Goal: Navigation & Orientation: Find specific page/section

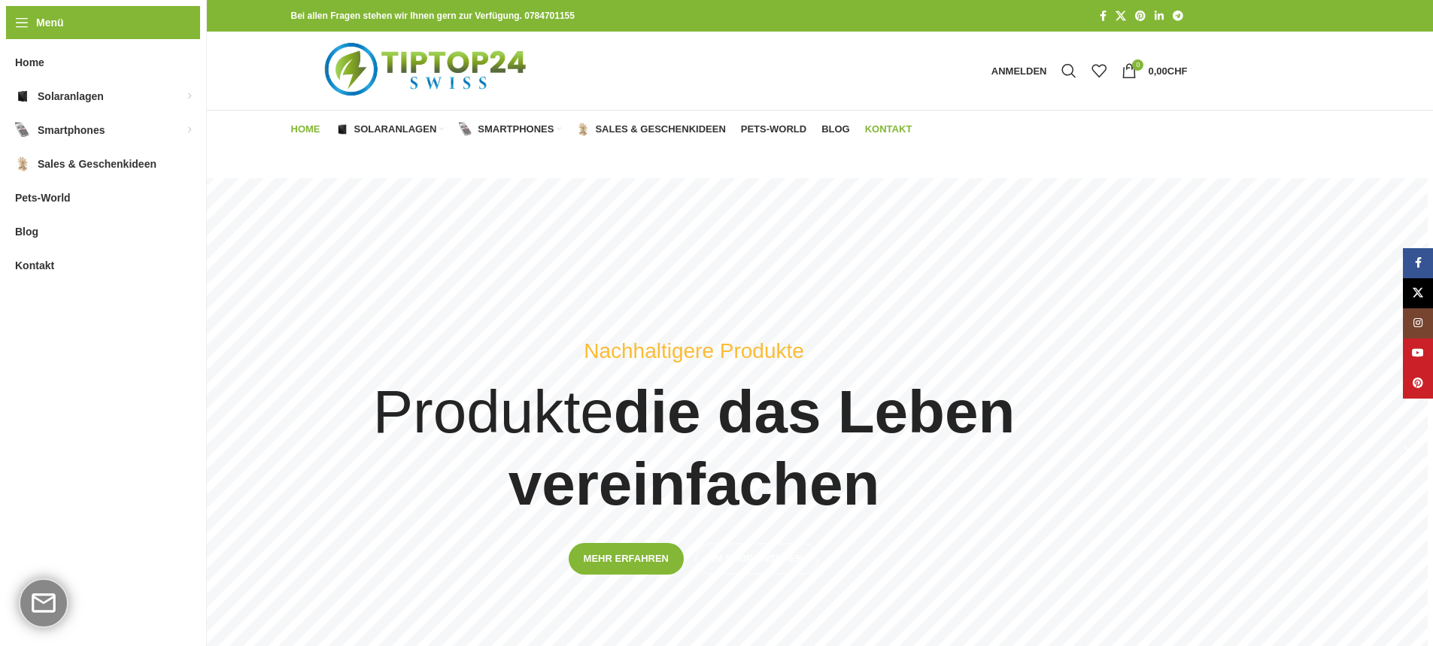
click at [898, 123] on link "Kontakt" at bounding box center [888, 129] width 47 height 30
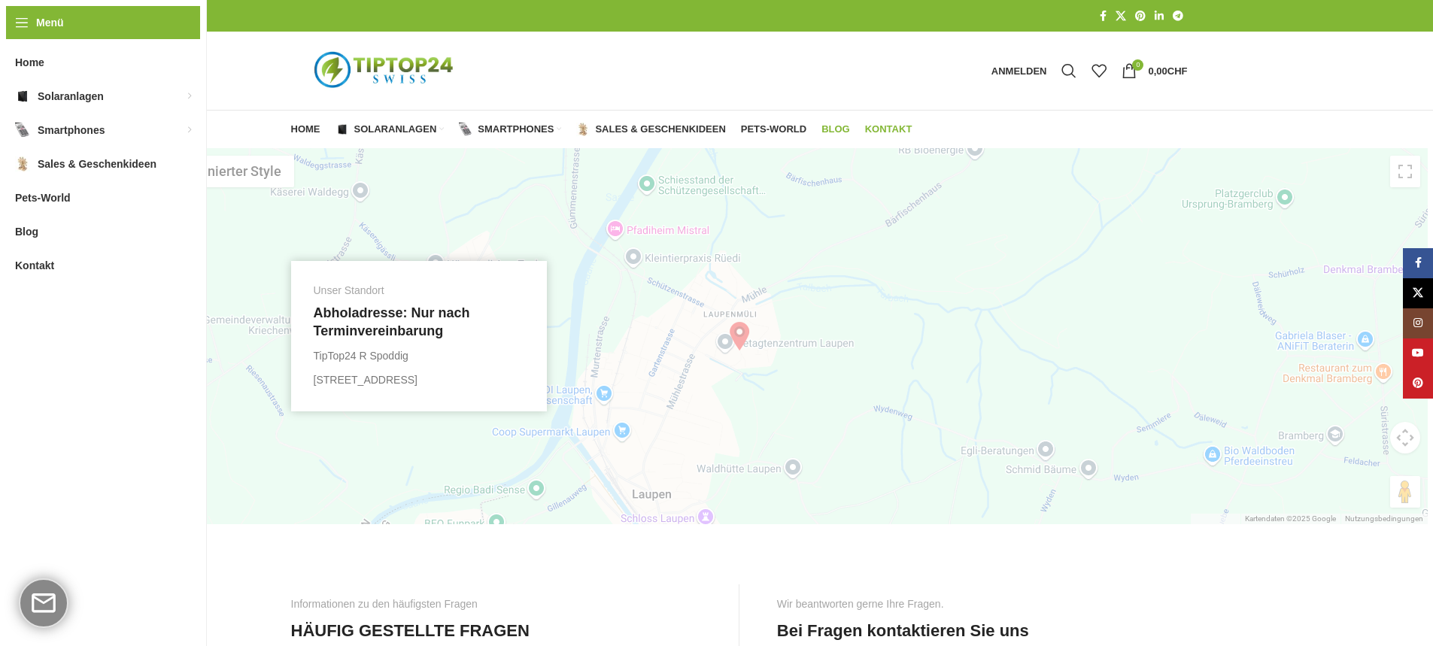
click at [835, 129] on span "Blog" at bounding box center [835, 129] width 29 height 12
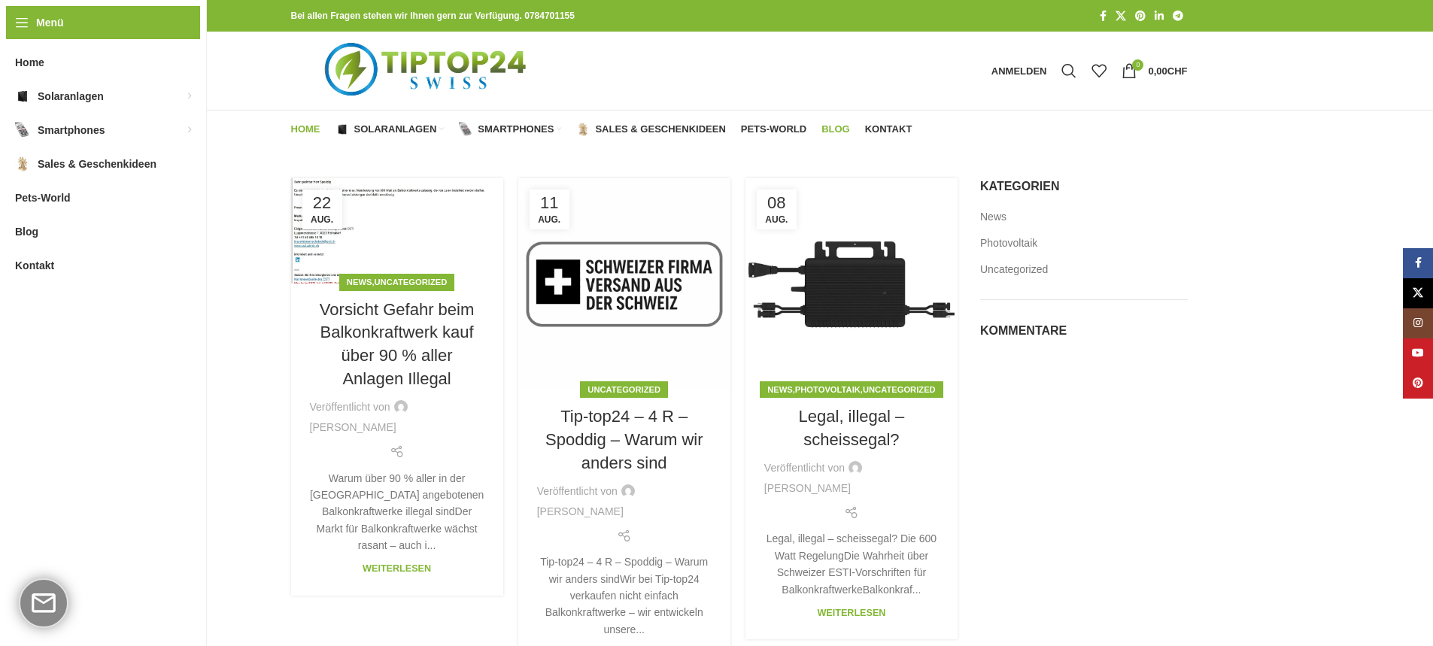
click at [306, 125] on span "Home" at bounding box center [305, 129] width 29 height 12
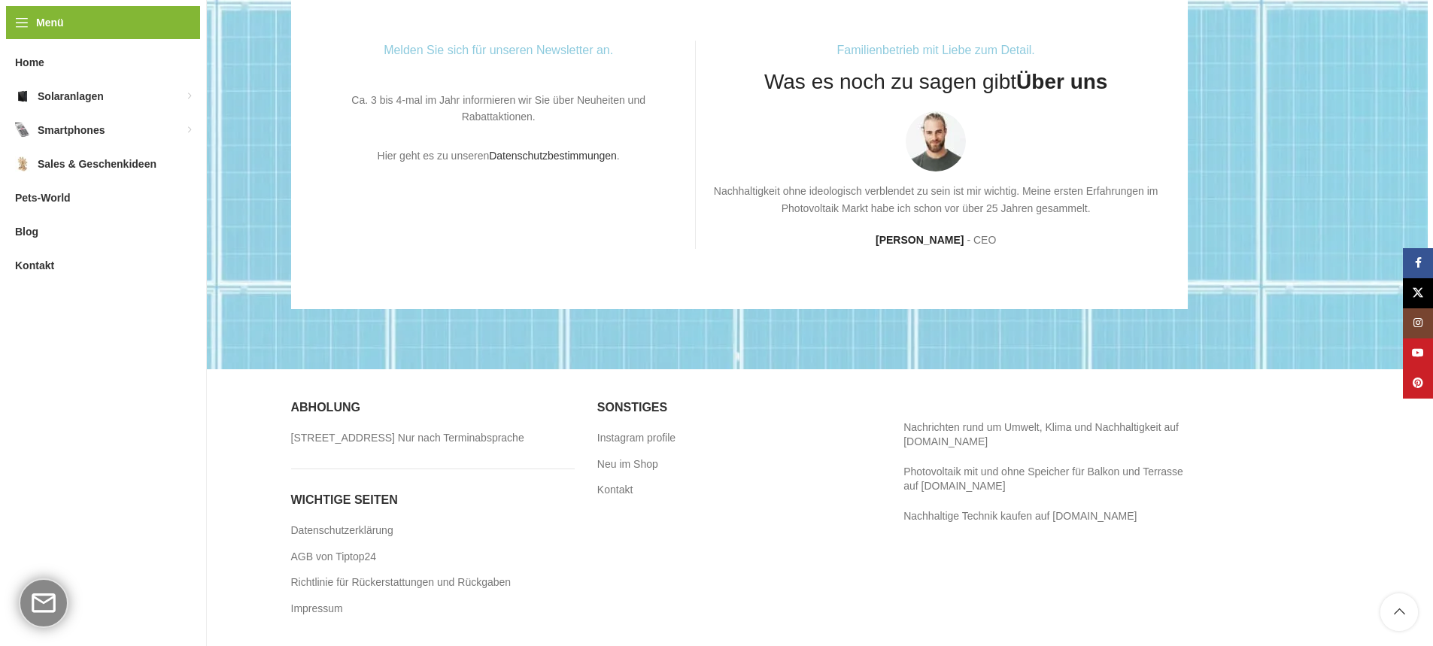
scroll to position [4078, 0]
